Goal: Task Accomplishment & Management: Use online tool/utility

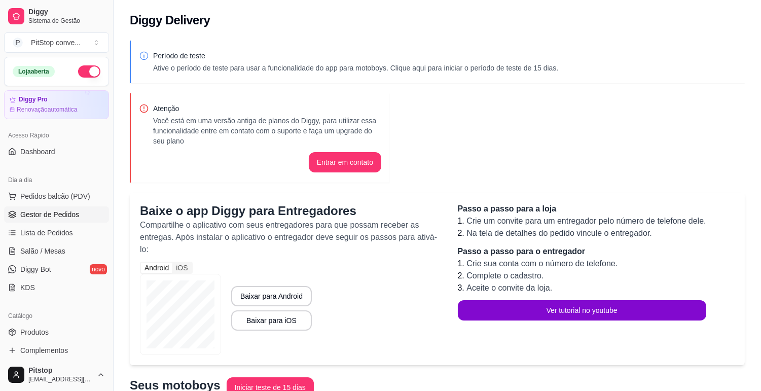
click at [54, 210] on span "Gestor de Pedidos" at bounding box center [49, 214] width 59 height 10
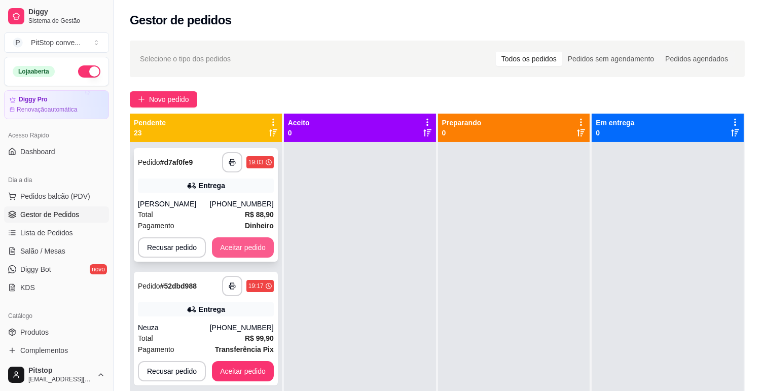
click at [229, 248] on button "Aceitar pedido" at bounding box center [243, 247] width 62 height 20
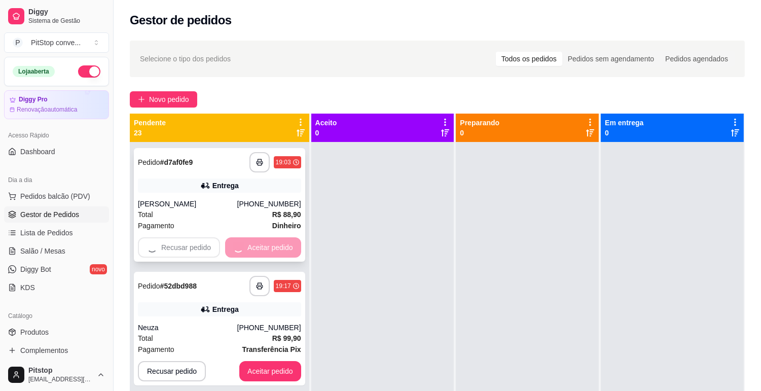
click at [239, 361] on button "Aceitar pedido" at bounding box center [270, 371] width 62 height 20
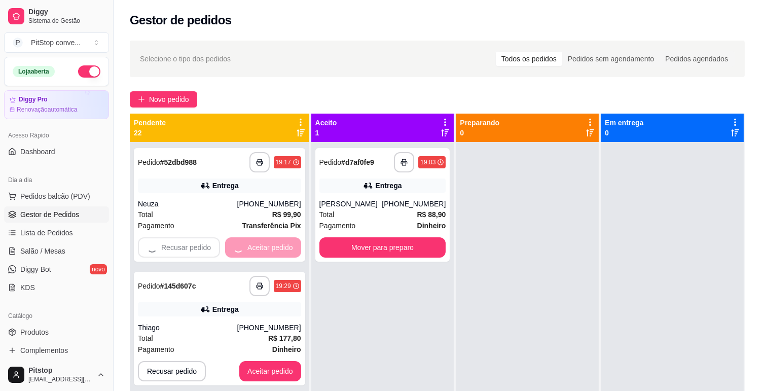
click at [231, 248] on div "Recusar pedido Aceitar pedido" at bounding box center [219, 247] width 163 height 20
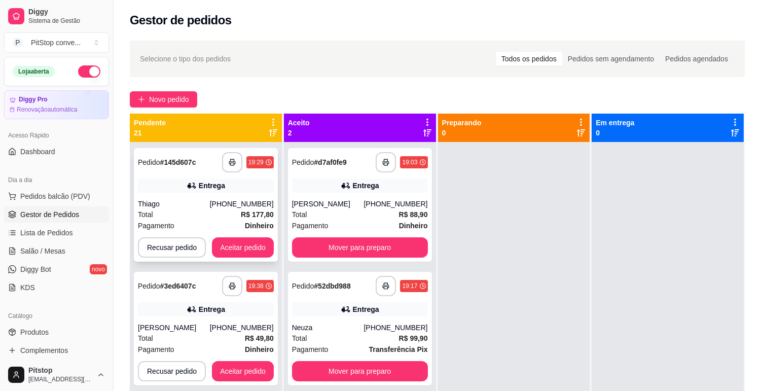
click at [253, 244] on button "Aceitar pedido" at bounding box center [243, 247] width 62 height 20
click at [253, 244] on button "Aceitar pedido" at bounding box center [243, 248] width 60 height 20
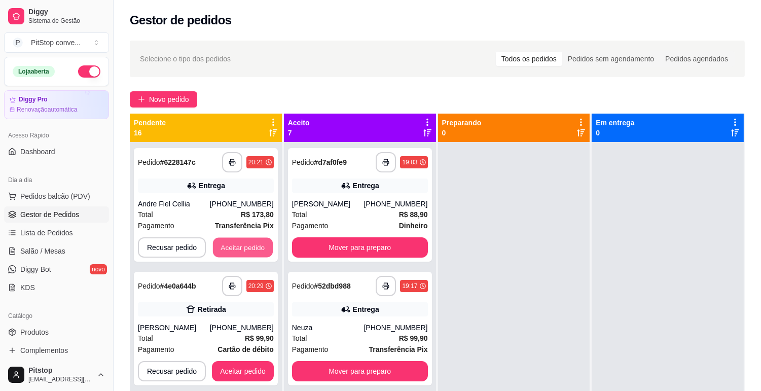
click at [253, 244] on button "Aceitar pedido" at bounding box center [243, 248] width 60 height 20
click at [253, 244] on button "Aceitar pedido" at bounding box center [243, 247] width 62 height 20
click at [253, 244] on button "Aceitar pedido" at bounding box center [243, 248] width 60 height 20
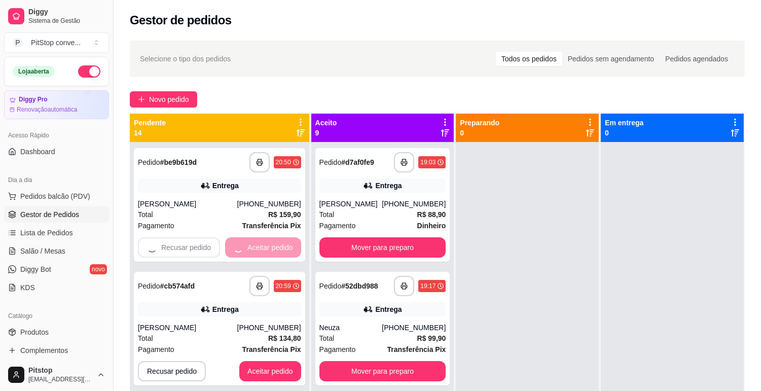
click at [253, 361] on button "Aceitar pedido" at bounding box center [270, 371] width 62 height 20
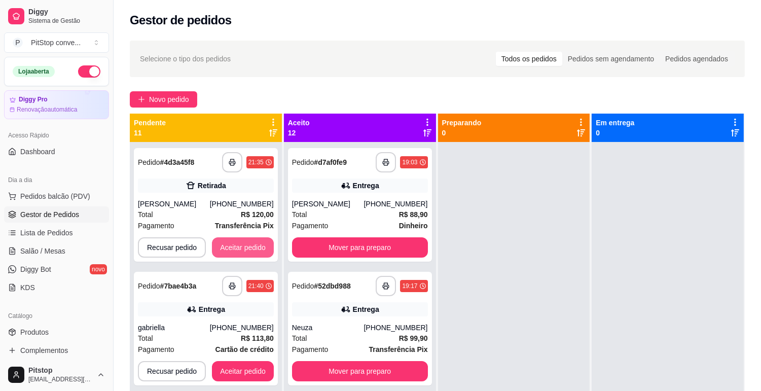
click at [253, 244] on button "Aceitar pedido" at bounding box center [243, 247] width 62 height 20
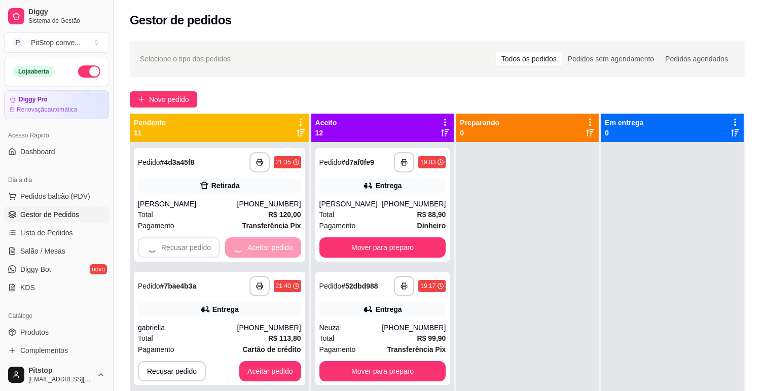
click at [253, 244] on div "Recusar pedido Aceitar pedido" at bounding box center [219, 247] width 163 height 20
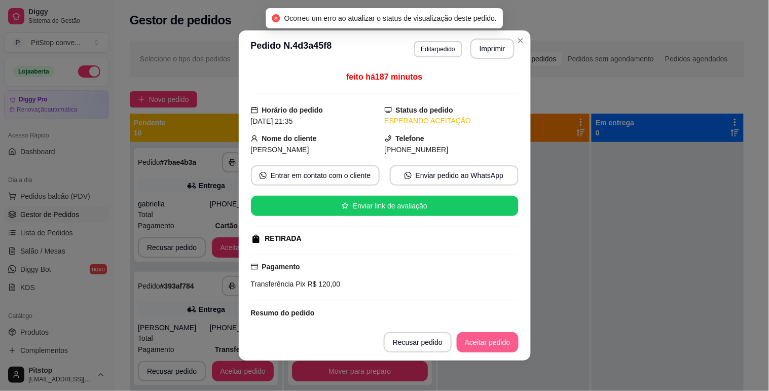
click at [499, 347] on button "Aceitar pedido" at bounding box center [488, 342] width 62 height 20
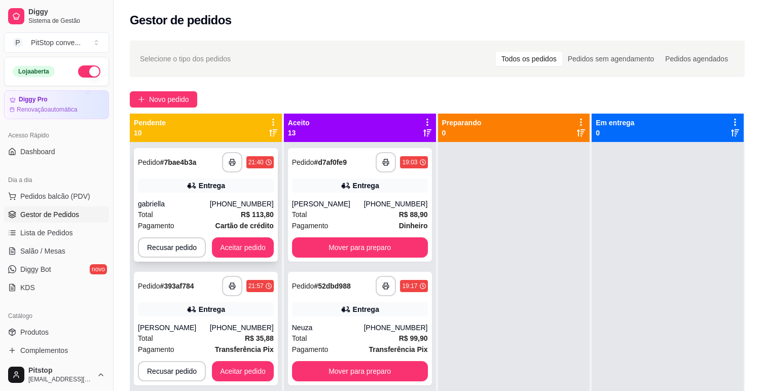
click at [236, 236] on div "**********" at bounding box center [206, 205] width 144 height 114
click at [242, 240] on button "Aceitar pedido" at bounding box center [243, 247] width 62 height 20
click at [249, 242] on button "Aceitar pedido" at bounding box center [243, 247] width 62 height 20
click at [250, 242] on button "Aceitar pedido" at bounding box center [243, 247] width 62 height 20
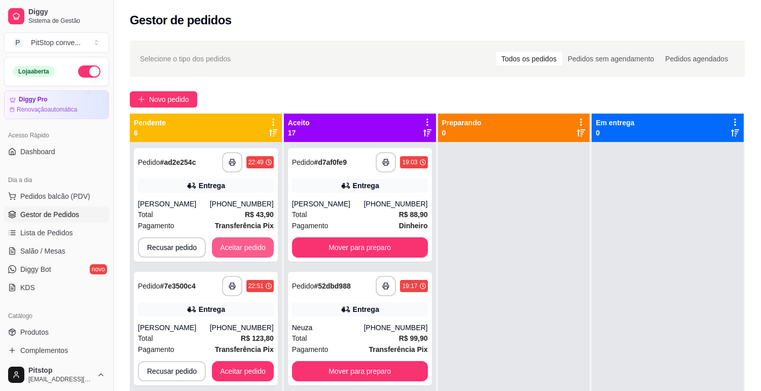
click at [250, 242] on button "Aceitar pedido" at bounding box center [243, 247] width 62 height 20
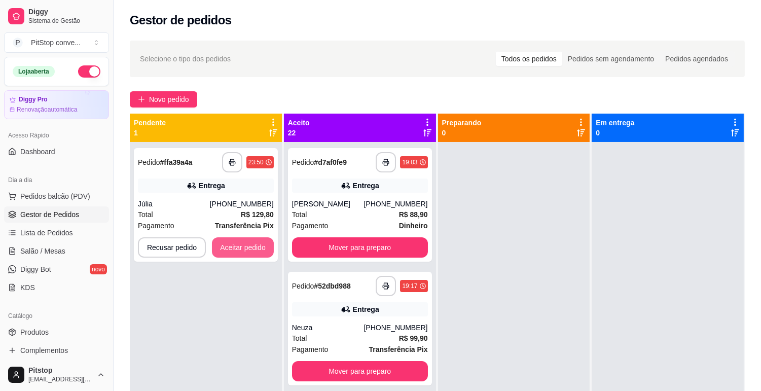
click at [250, 242] on button "Aceitar pedido" at bounding box center [243, 247] width 62 height 20
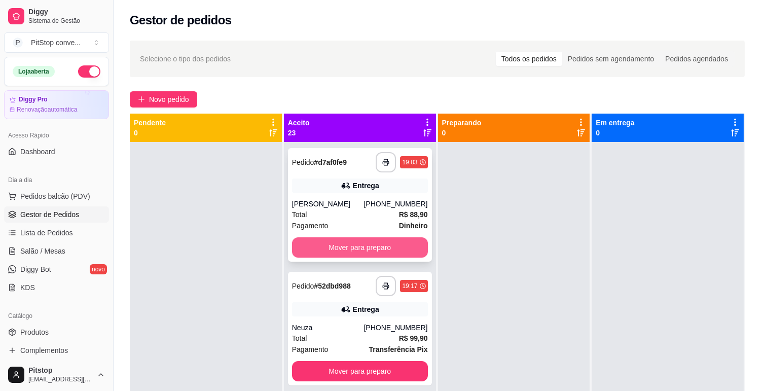
click at [367, 243] on button "Mover para preparo" at bounding box center [360, 247] width 136 height 20
click at [367, 243] on div "Mover para preparo" at bounding box center [360, 247] width 136 height 20
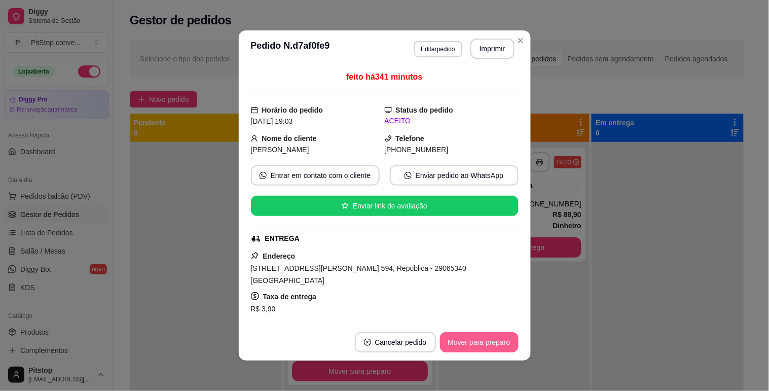
click at [464, 343] on button "Mover para preparo" at bounding box center [479, 342] width 79 height 20
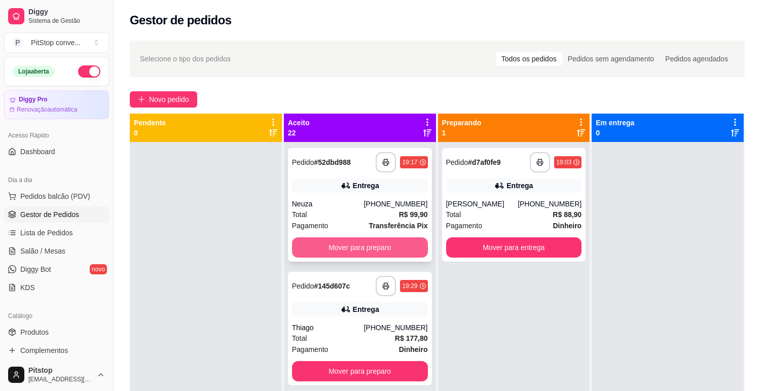
click at [362, 251] on button "Mover para preparo" at bounding box center [360, 247] width 136 height 20
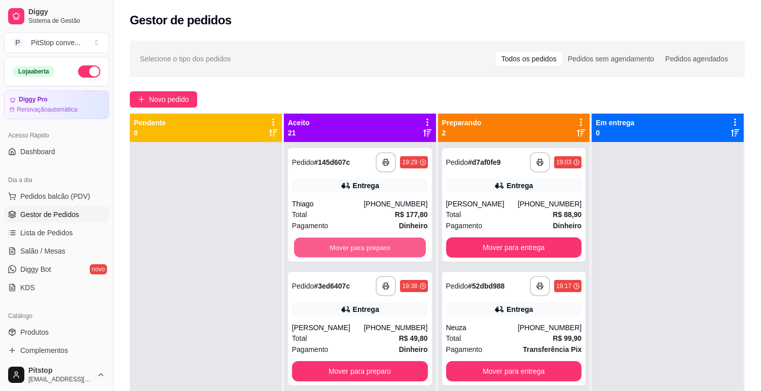
click at [362, 251] on button "Mover para preparo" at bounding box center [360, 248] width 132 height 20
click at [362, 251] on button "Mover para preparo" at bounding box center [360, 247] width 136 height 20
click at [366, 250] on button "Mover para preparo" at bounding box center [360, 248] width 132 height 20
click at [366, 250] on button "Mover para preparo" at bounding box center [360, 247] width 136 height 20
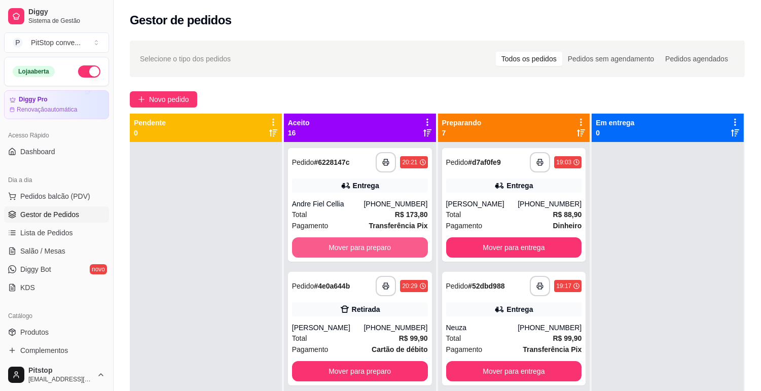
click at [366, 250] on button "Mover para preparo" at bounding box center [360, 247] width 136 height 20
click at [366, 250] on button "Mover para preparo" at bounding box center [360, 248] width 132 height 20
click at [366, 250] on button "Mover para preparo" at bounding box center [360, 247] width 136 height 20
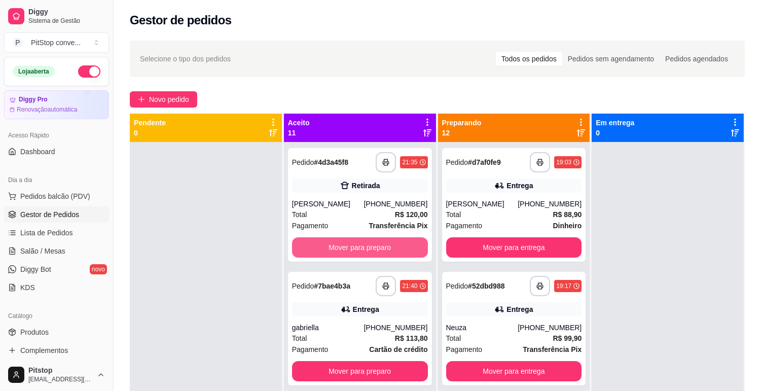
click at [366, 250] on button "Mover para preparo" at bounding box center [360, 247] width 136 height 20
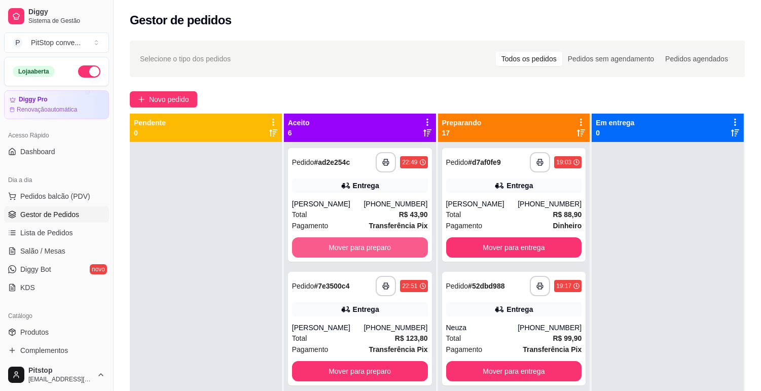
click at [366, 250] on button "Mover para preparo" at bounding box center [360, 247] width 136 height 20
click at [366, 250] on button "Mover para preparo" at bounding box center [360, 248] width 132 height 20
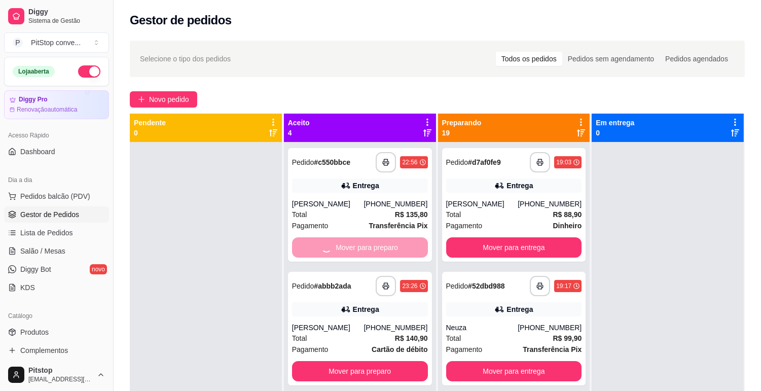
click at [366, 250] on div "Mover para preparo" at bounding box center [360, 247] width 136 height 20
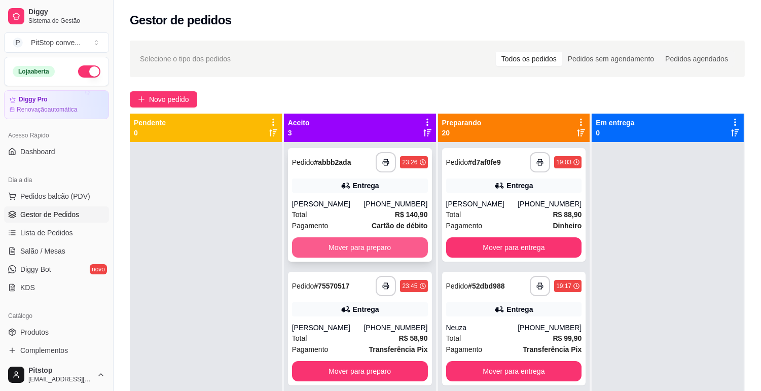
click at [372, 249] on button "Mover para preparo" at bounding box center [360, 247] width 136 height 20
click at [372, 249] on button "Mover para preparo" at bounding box center [360, 248] width 132 height 20
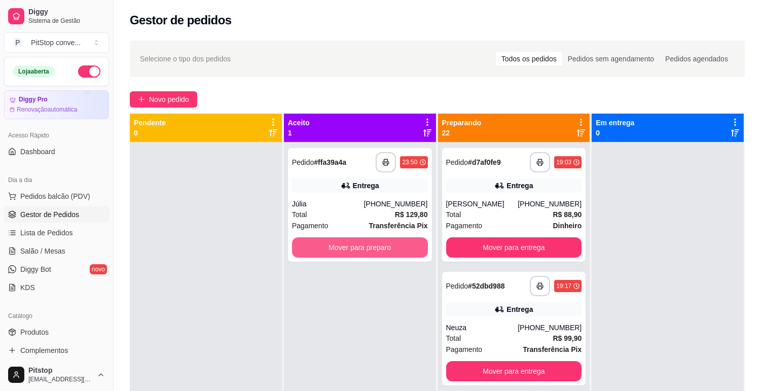
click at [372, 249] on button "Mover para preparo" at bounding box center [360, 247] width 136 height 20
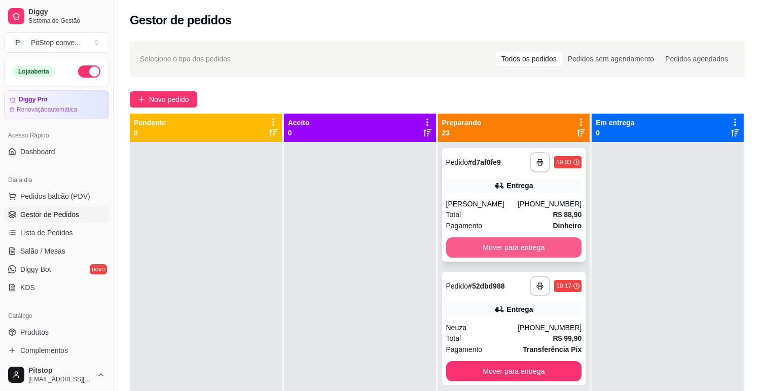
click at [544, 253] on button "Mover para entrega" at bounding box center [514, 247] width 136 height 20
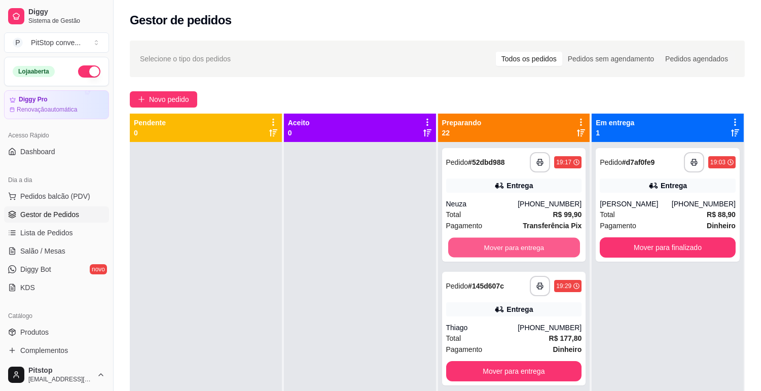
click at [544, 253] on button "Mover para entrega" at bounding box center [514, 248] width 132 height 20
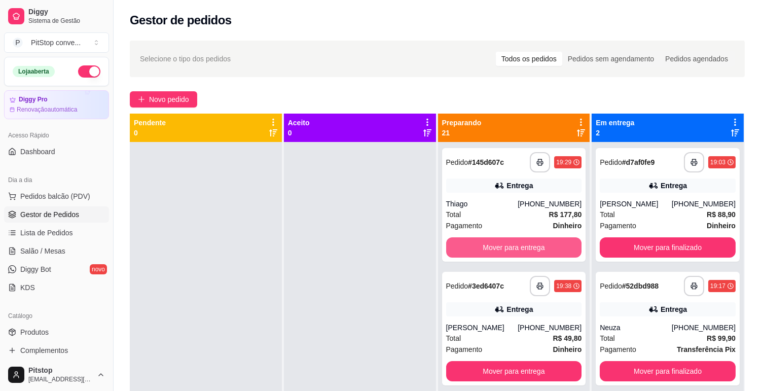
click at [544, 253] on button "Mover para entrega" at bounding box center [514, 247] width 136 height 20
click at [544, 253] on button "Mover para entrega" at bounding box center [514, 248] width 132 height 20
click at [544, 253] on button "Mover para retirada disponível" at bounding box center [514, 247] width 136 height 20
click at [544, 253] on button "Mover para entrega" at bounding box center [514, 247] width 136 height 20
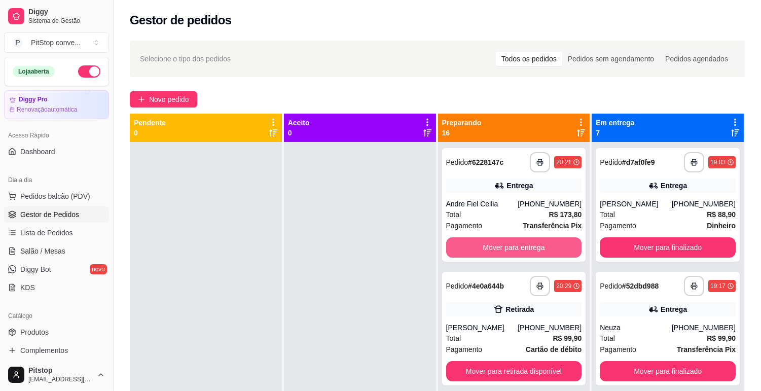
click at [544, 253] on button "Mover para entrega" at bounding box center [514, 247] width 136 height 20
click at [544, 247] on button "Mover para retirada disponível" at bounding box center [514, 247] width 136 height 20
click at [544, 247] on button "Mover para entrega" at bounding box center [514, 247] width 136 height 20
click at [544, 247] on button "Mover para entrega" at bounding box center [514, 248] width 132 height 20
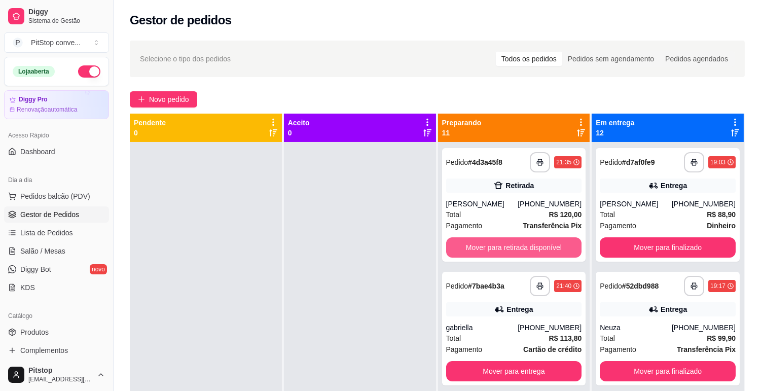
click at [544, 247] on button "Mover para retirada disponível" at bounding box center [514, 247] width 136 height 20
click at [544, 247] on button "Mover para entrega" at bounding box center [514, 247] width 136 height 20
click at [550, 245] on button "Mover para entrega" at bounding box center [514, 248] width 132 height 20
click at [550, 245] on button "Mover para entrega" at bounding box center [514, 247] width 136 height 20
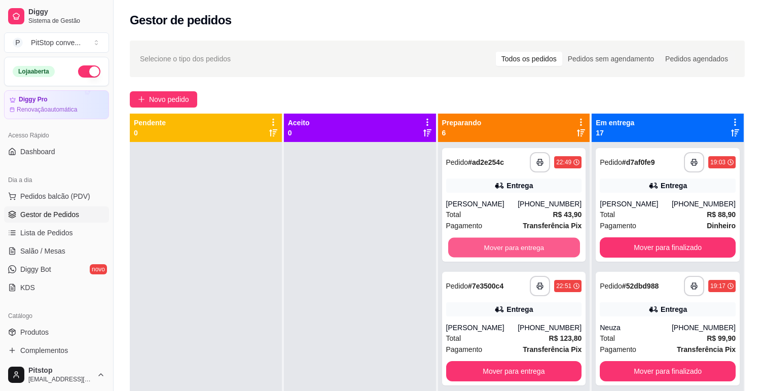
click at [550, 245] on button "Mover para entrega" at bounding box center [514, 248] width 132 height 20
click at [550, 245] on button "Mover para entrega" at bounding box center [514, 247] width 136 height 20
click at [550, 361] on button "Mover para entrega" at bounding box center [514, 371] width 136 height 20
click at [550, 245] on button "Mover para entrega" at bounding box center [514, 247] width 136 height 20
click at [550, 245] on button "Mover para entrega" at bounding box center [514, 248] width 132 height 20
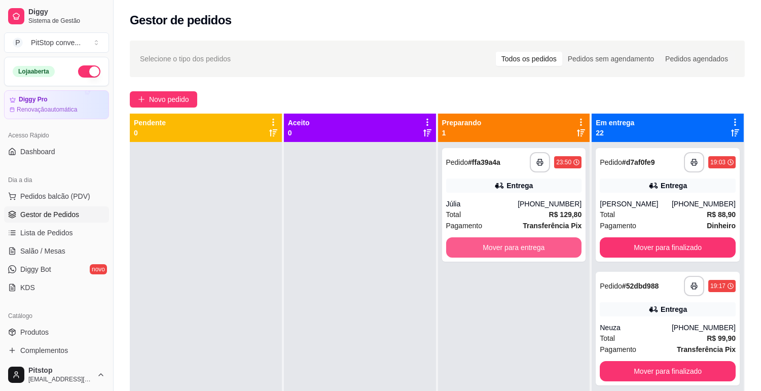
click at [550, 245] on button "Mover para entrega" at bounding box center [514, 247] width 136 height 20
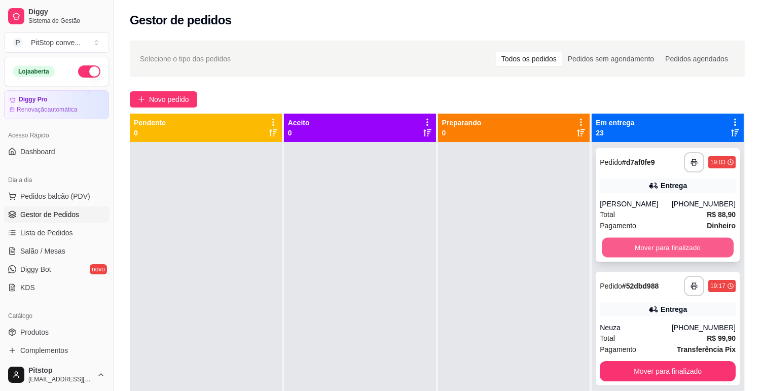
click at [662, 250] on button "Mover para finalizado" at bounding box center [668, 248] width 132 height 20
click at [662, 250] on button "Mover para finalizado" at bounding box center [668, 247] width 136 height 20
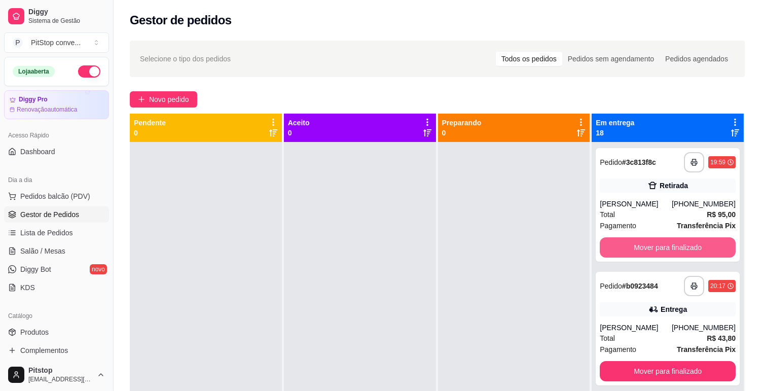
click at [662, 250] on button "Mover para finalizado" at bounding box center [668, 247] width 136 height 20
click at [662, 250] on button "Mover para finalizado" at bounding box center [668, 248] width 132 height 20
click at [662, 250] on button "Mover para finalizado" at bounding box center [668, 247] width 136 height 20
click at [662, 250] on button "Mover para finalizado" at bounding box center [668, 248] width 132 height 20
click at [662, 250] on button "Mover para finalizado" at bounding box center [668, 247] width 136 height 20
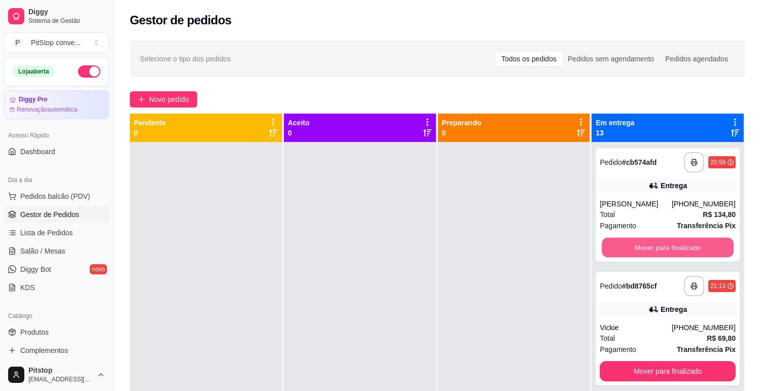
click at [662, 250] on button "Mover para finalizado" at bounding box center [668, 248] width 132 height 20
click at [662, 250] on button "Mover para finalizado" at bounding box center [668, 247] width 136 height 20
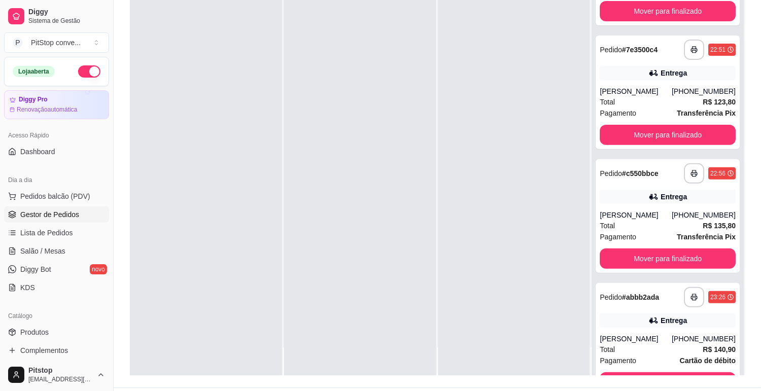
scroll to position [155, 0]
